Goal: Task Accomplishment & Management: Use online tool/utility

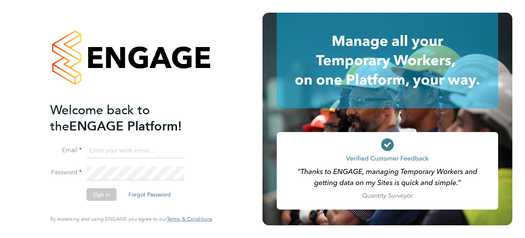
drag, startPoint x: 94, startPoint y: 149, endPoint x: 104, endPoint y: 149, distance: 9.9
click at [94, 149] on input at bounding box center [136, 151] width 98 height 14
click at [102, 151] on input at bounding box center [136, 151] width 98 height 14
type input "[PERSON_NAME][EMAIL_ADDRESS][PERSON_NAME][PERSON_NAME][DOMAIN_NAME]"
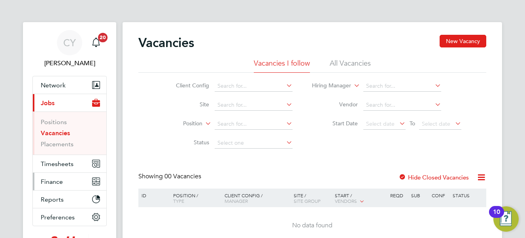
click at [53, 181] on span "Finance" at bounding box center [52, 182] width 22 height 8
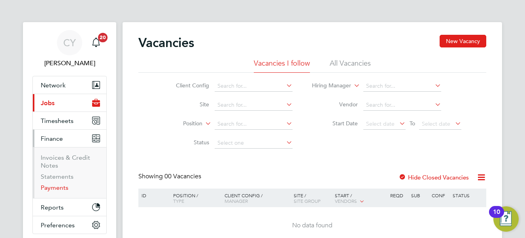
click at [57, 186] on link "Payments" at bounding box center [55, 188] width 28 height 8
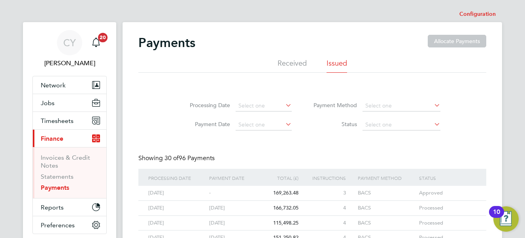
click at [145, 192] on div "01 Oct 2025 - 169,263.48 3 BACS Approved" at bounding box center [312, 193] width 348 height 15
click at [285, 192] on div "169,263.48" at bounding box center [280, 193] width 40 height 15
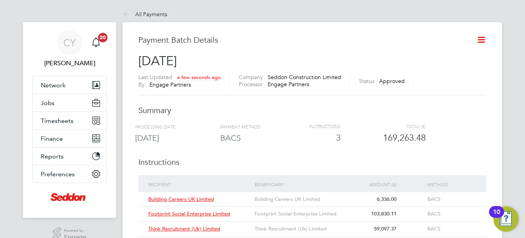
click at [482, 38] on icon at bounding box center [481, 40] width 10 height 10
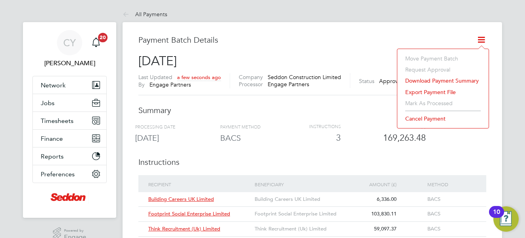
click at [436, 92] on li "Export payment file" at bounding box center [442, 92] width 83 height 11
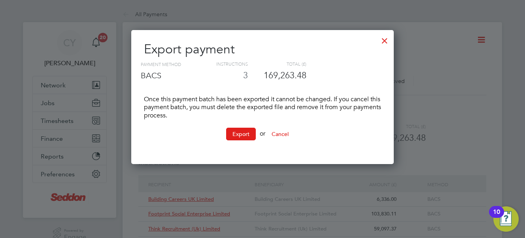
scroll to position [134, 263]
click at [238, 133] on button "Export" at bounding box center [241, 134] width 30 height 13
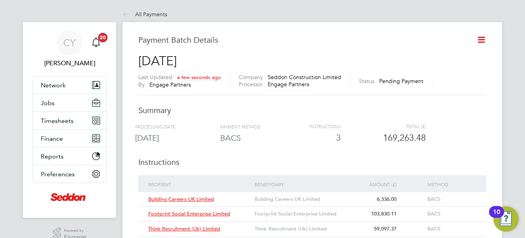
click at [244, 8] on div "All Payments All Payments Payment Batch Details [DATE] Last Updated a few secon…" at bounding box center [311, 129] width 379 height 246
click at [482, 39] on icon at bounding box center [481, 40] width 10 height 10
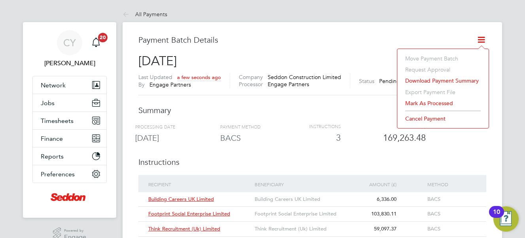
click at [438, 102] on li "Mark as processed" at bounding box center [442, 103] width 83 height 11
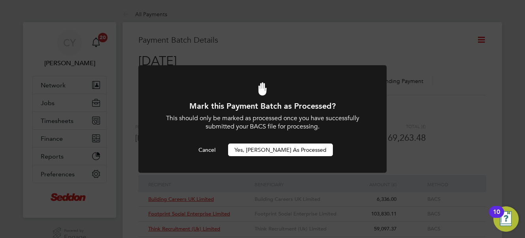
click at [273, 150] on button "Yes, [PERSON_NAME] as Processed" at bounding box center [280, 149] width 105 height 13
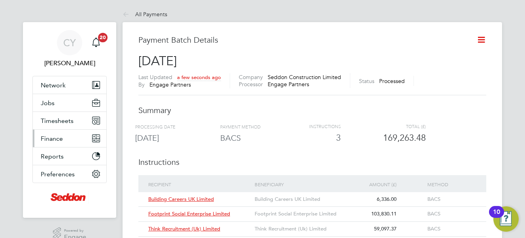
click at [50, 140] on span "Finance" at bounding box center [52, 139] width 22 height 8
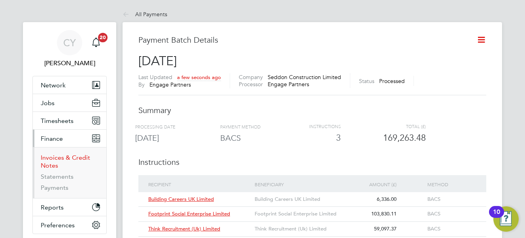
click at [51, 158] on link "Invoices & Credit Notes" at bounding box center [65, 161] width 49 height 15
